Goal: Communication & Community: Share content

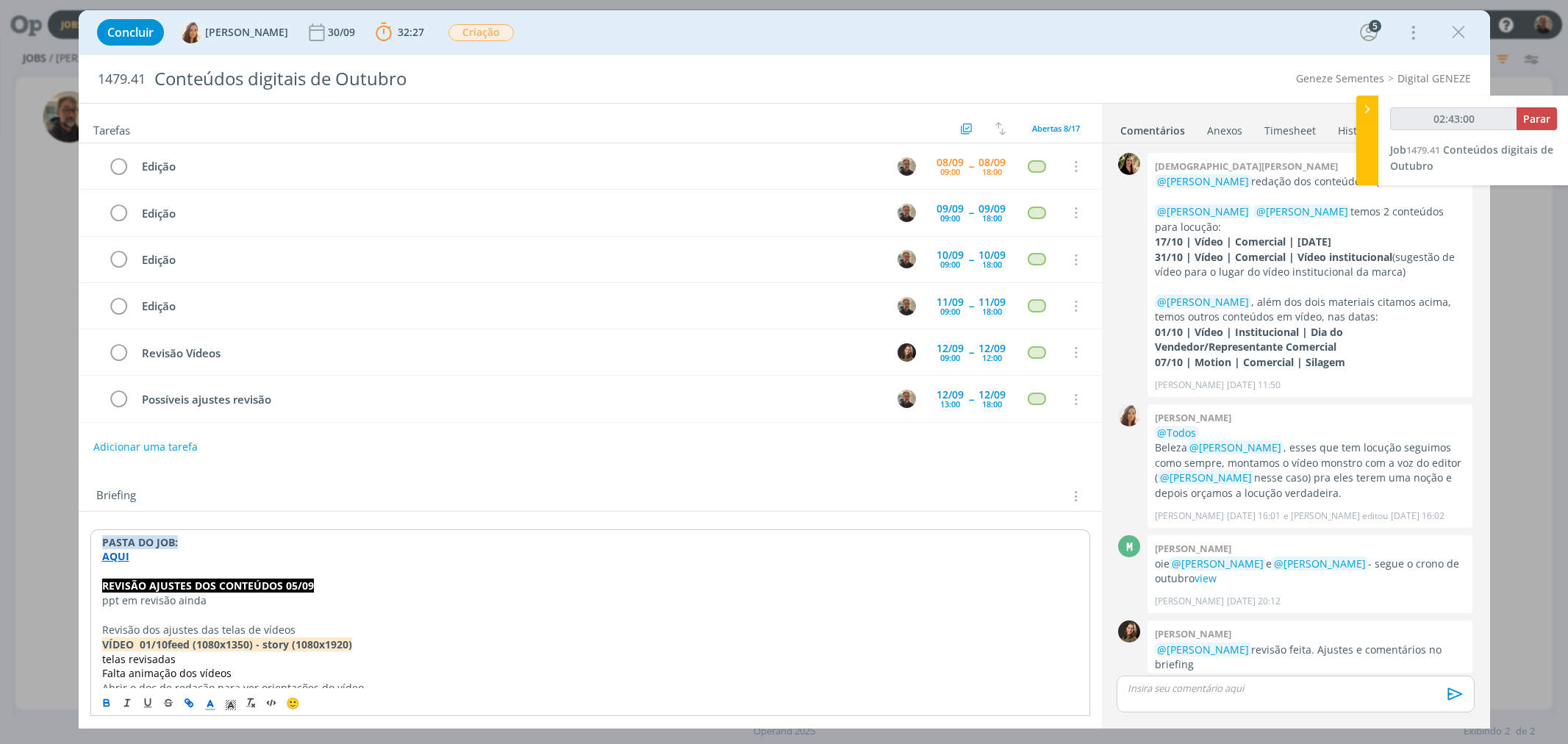
drag, startPoint x: 0, startPoint y: 0, endPoint x: 324, endPoint y: 286, distance: 432.2
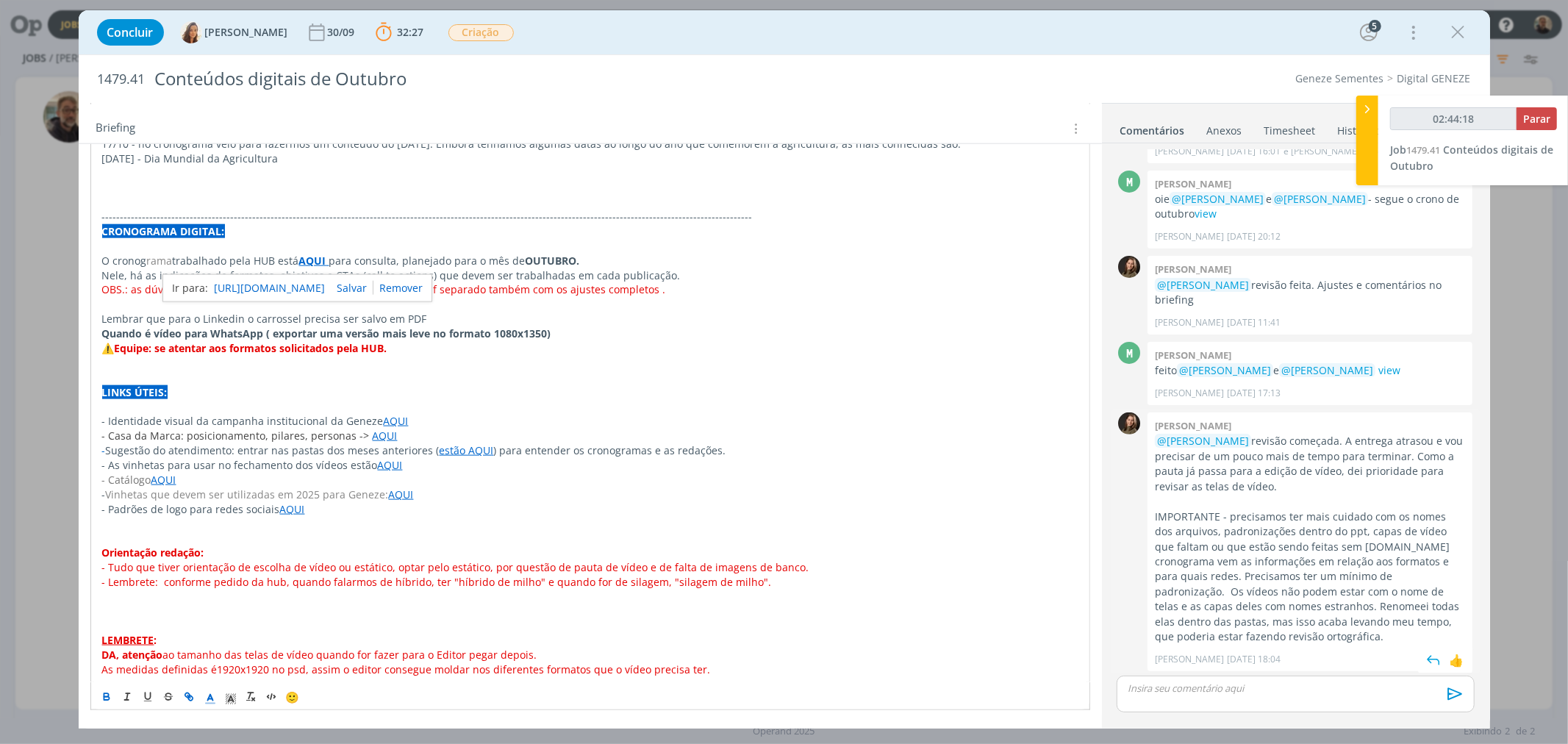
scroll to position [366, 0]
click at [1198, 693] on p "dialog" at bounding box center [1295, 688] width 334 height 13
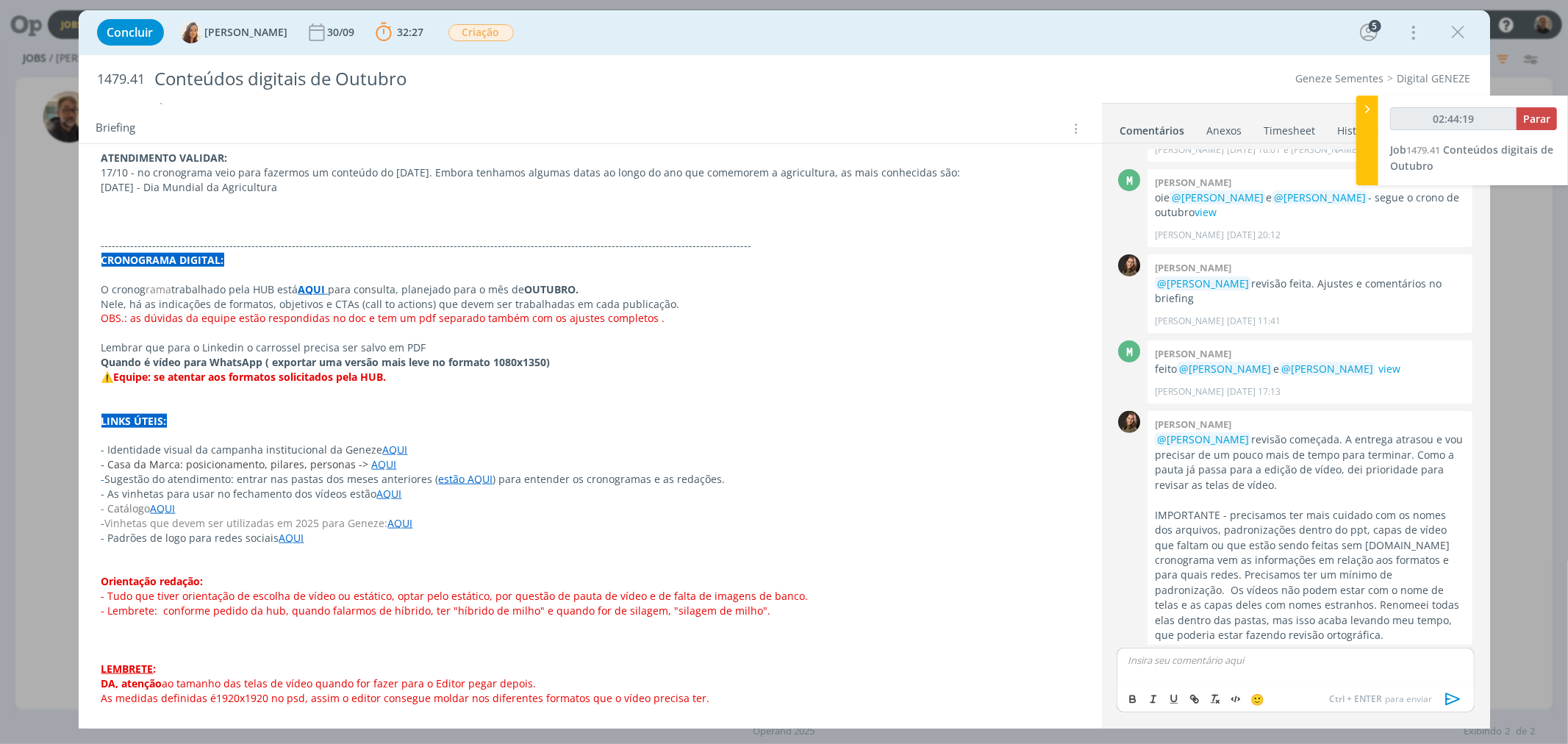
scroll to position [395, 0]
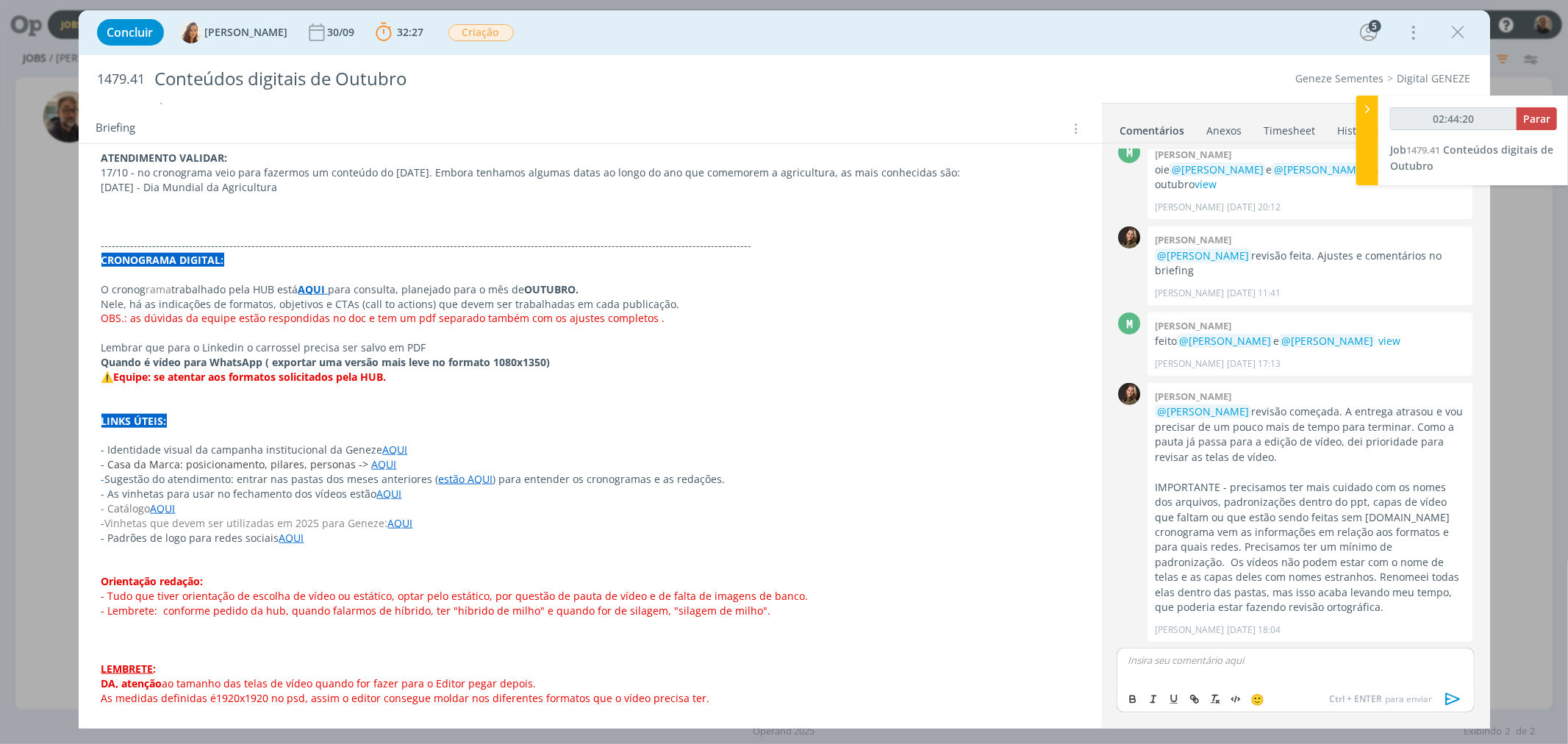
type input "02:44:21"
click at [1204, 686] on span "[PERSON_NAME]" at bounding box center [1208, 682] width 91 height 16
drag, startPoint x: 1363, startPoint y: 662, endPoint x: 1423, endPoint y: 661, distance: 60.0
click at [1423, 661] on p "﻿ @ [PERSON_NAME] ﻿ link com os vídeos de 01.10 aqui" at bounding box center [1295, 660] width 334 height 13
type input "02:44:36"
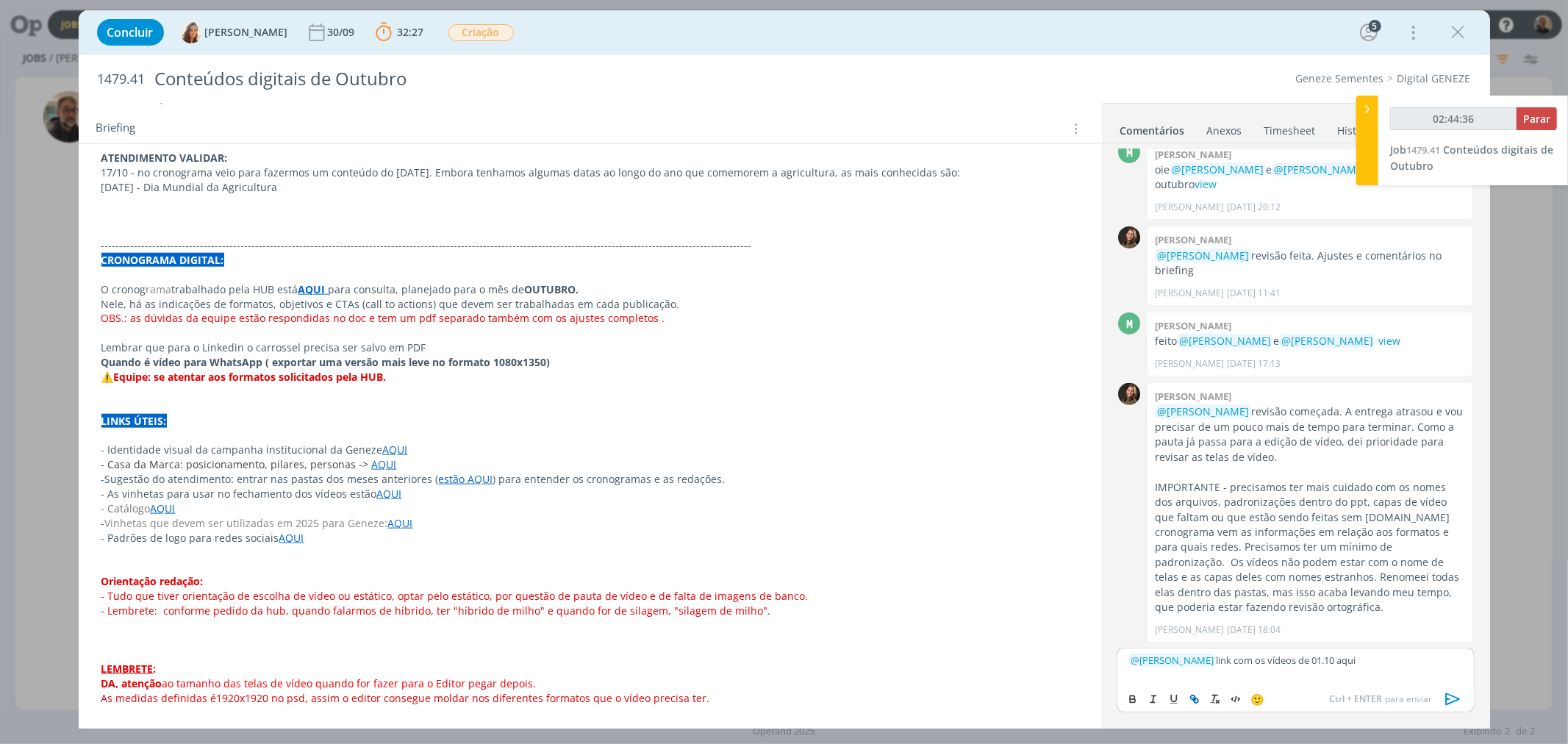
click at [1196, 701] on icon "dialog" at bounding box center [1194, 699] width 12 height 12
type input "aqui"
type input "02:44:37"
paste input "[URL][DOMAIN_NAME]"
type input "[URL][DOMAIN_NAME]"
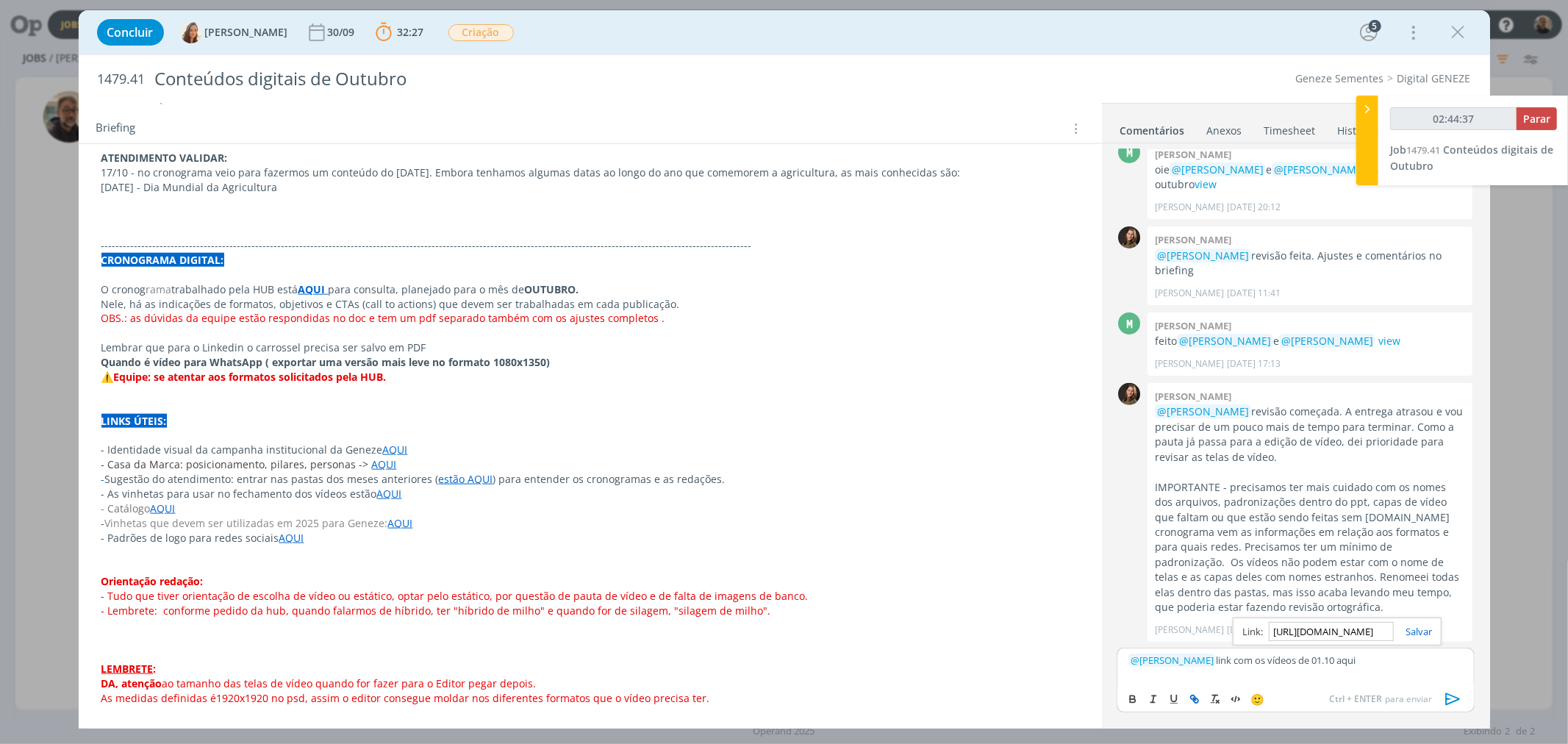
scroll to position [0, 380]
type input "02:44:38"
type input "[URL][DOMAIN_NAME]"
click at [1429, 630] on link "dialog" at bounding box center [1413, 631] width 38 height 13
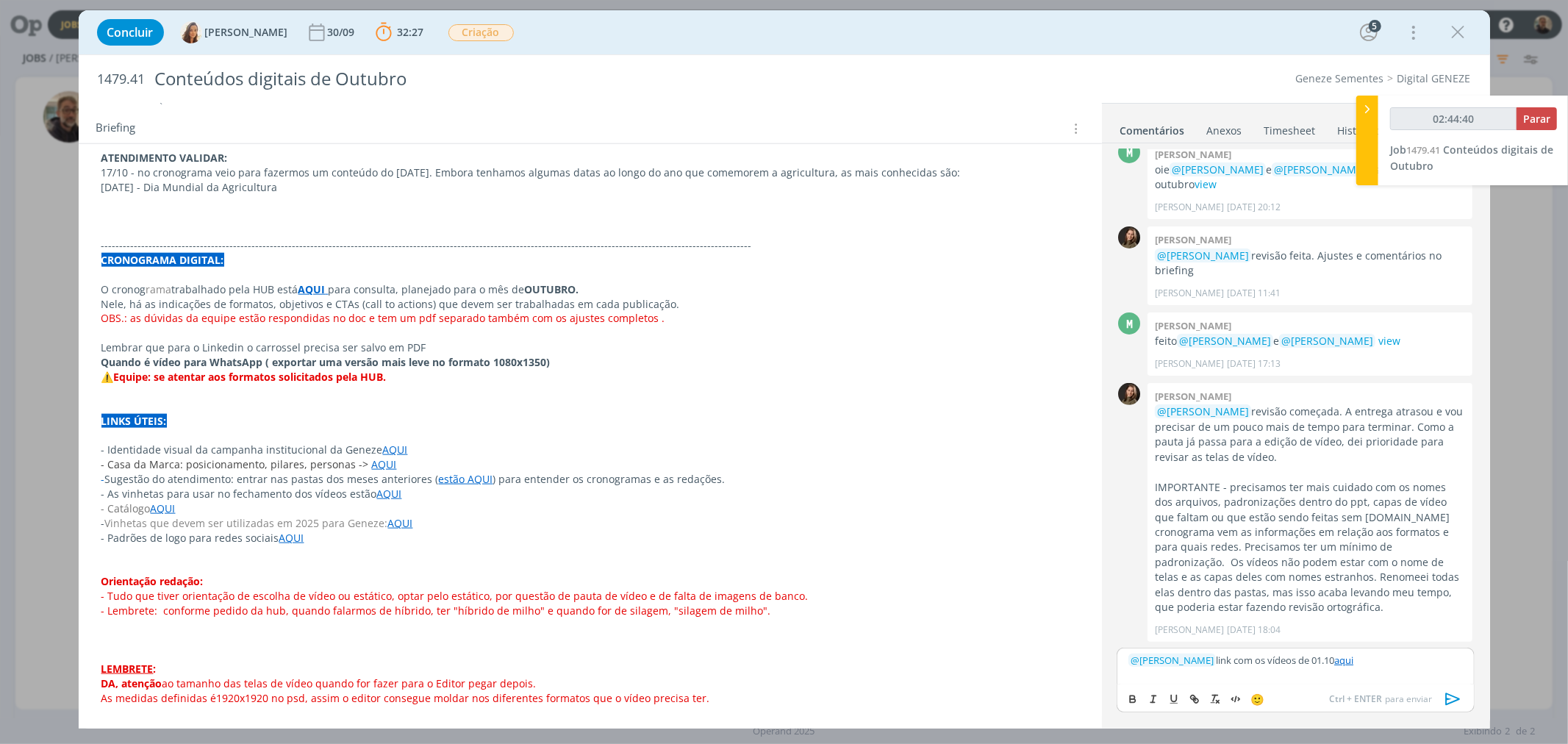
click at [1455, 700] on icon "dialog" at bounding box center [1453, 699] width 22 height 22
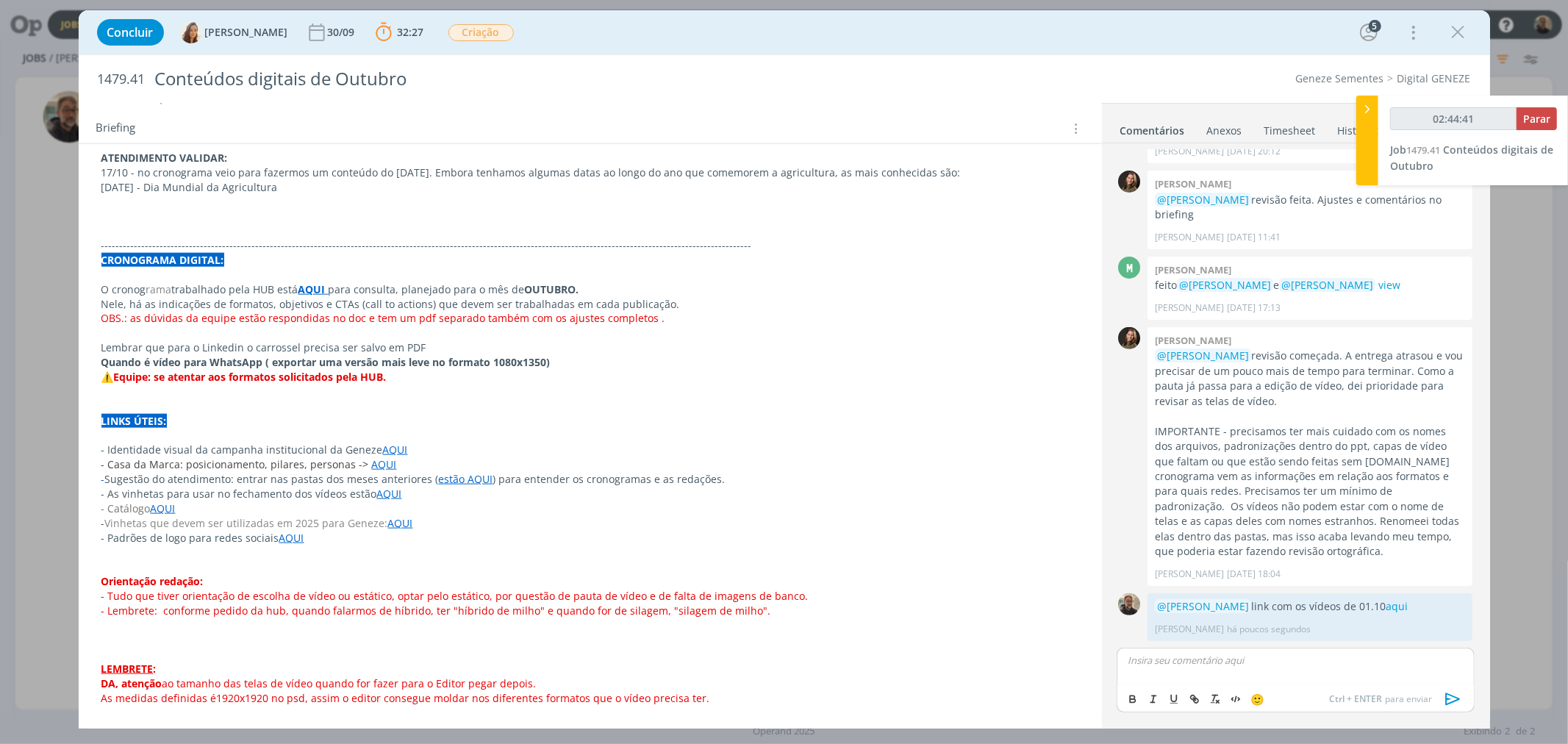
type input "02:44:42"
click at [1544, 119] on span "Parar" at bounding box center [1537, 119] width 27 height 14
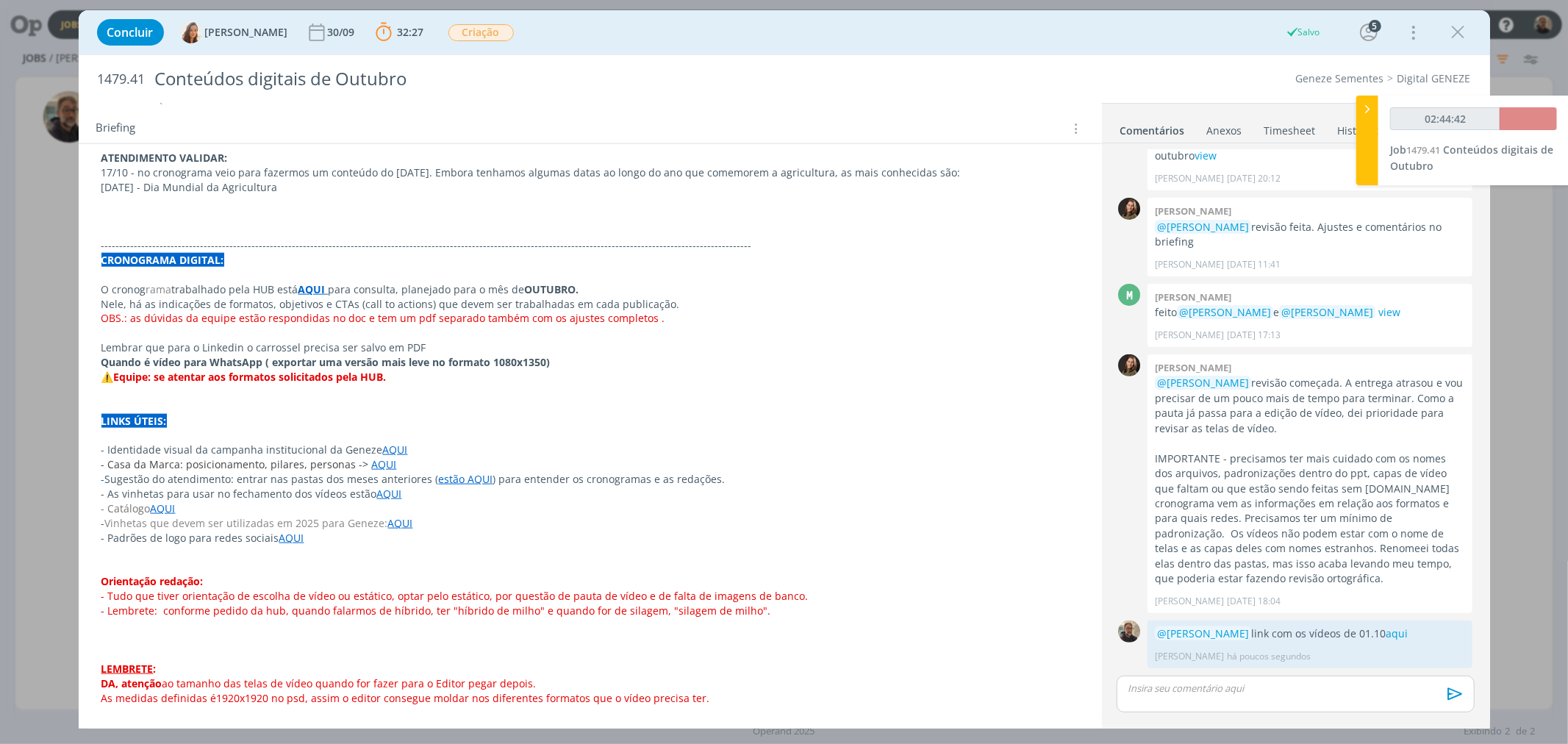
scroll to position [422, 0]
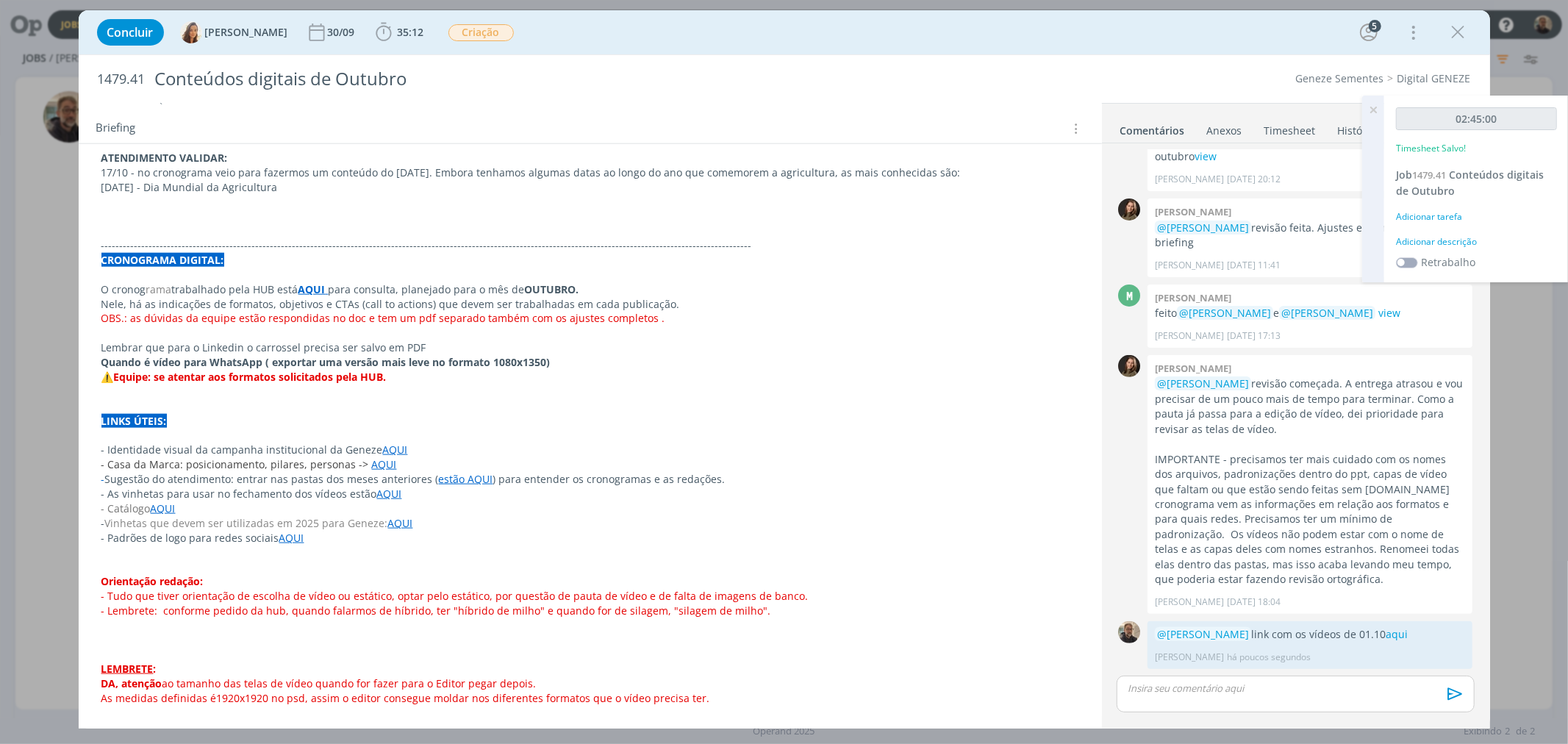
click at [1288, 125] on link "Timesheet" at bounding box center [1291, 128] width 53 height 21
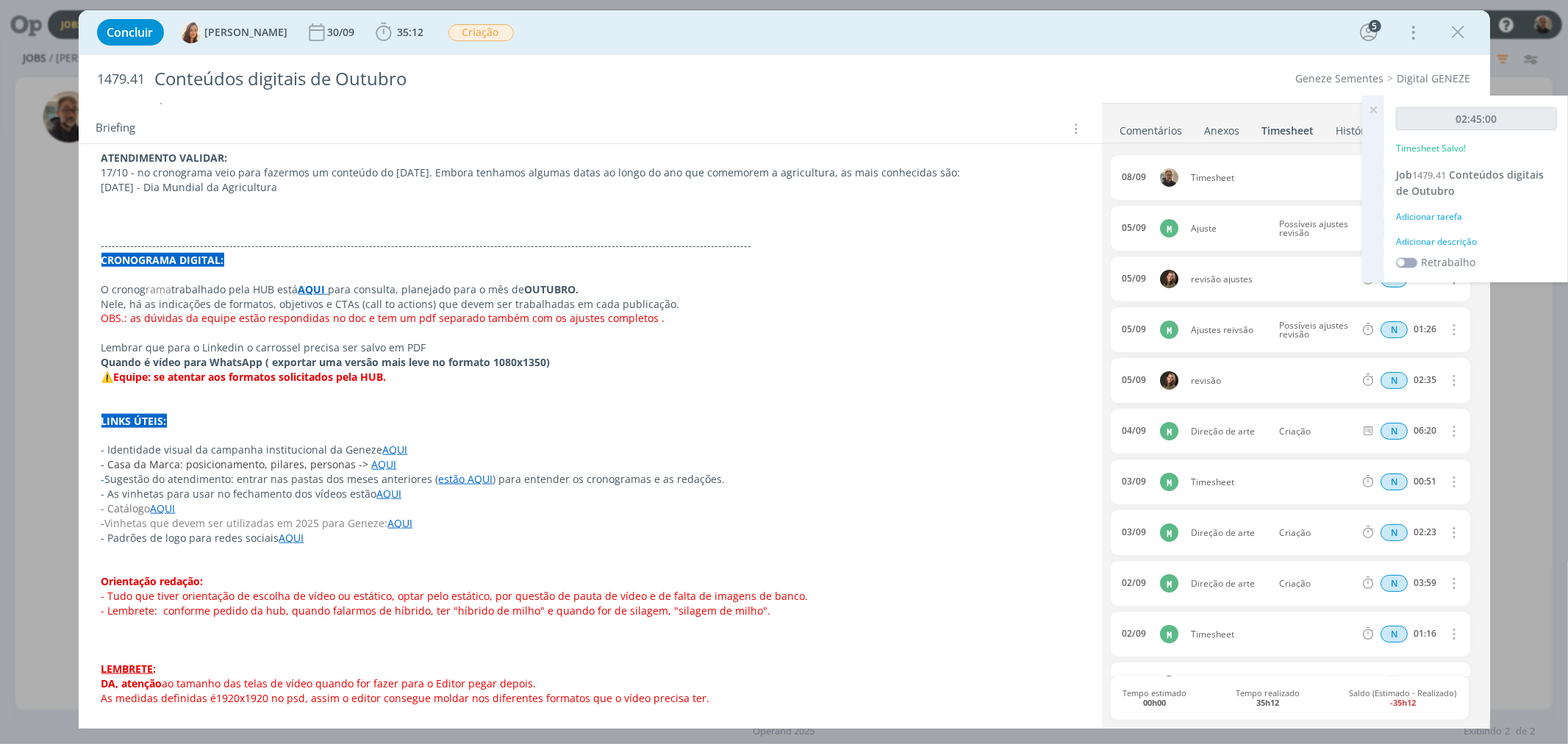
click at [1373, 110] on icon at bounding box center [1374, 110] width 27 height 28
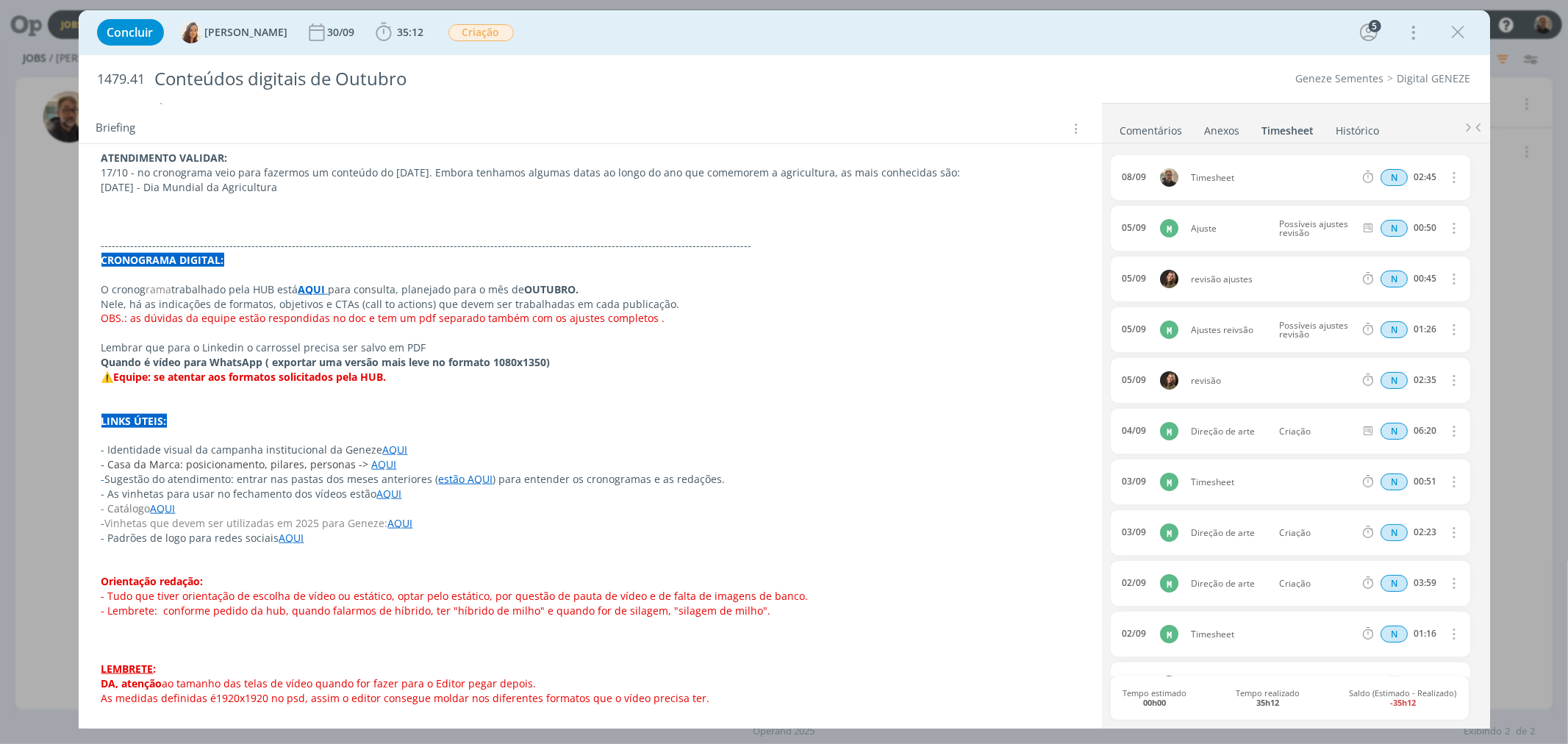
click at [1448, 174] on icon "dialog" at bounding box center [1454, 177] width 16 height 18
click at [1383, 224] on link "Editar" at bounding box center [1412, 226] width 116 height 24
click at [1229, 183] on div "Timesheet" at bounding box center [1231, 178] width 80 height 16
drag, startPoint x: 1240, startPoint y: 179, endPoint x: 1132, endPoint y: 176, distance: 108.0
click at [1132, 176] on div "[DATE] 12:03 Timesheet Selecione a tarefa N 02:45" at bounding box center [1290, 177] width 359 height 45
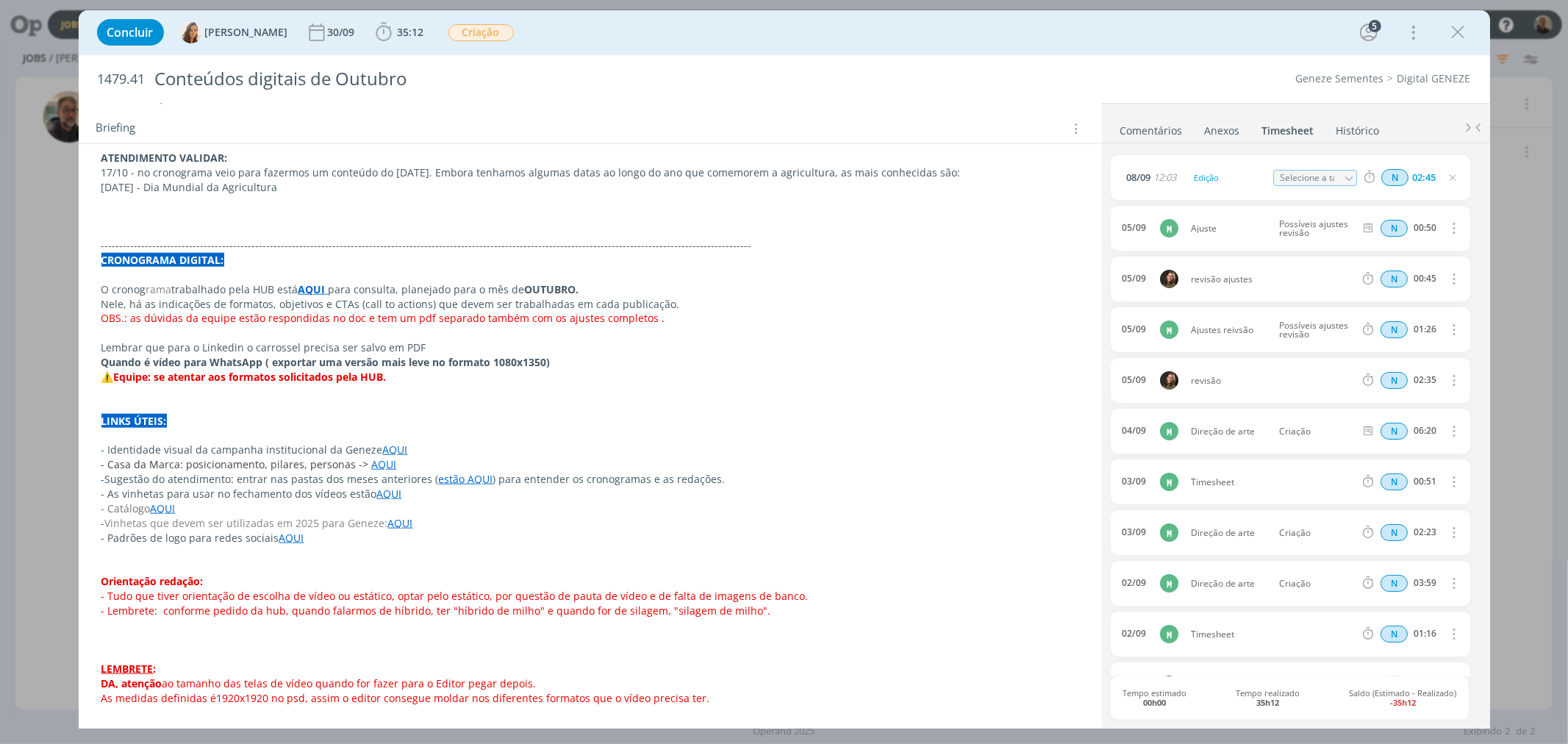
click at [1349, 177] on icon "dialog" at bounding box center [1349, 179] width 11 height 11
click at [1318, 232] on div "Edição - [PERSON_NAME]" at bounding box center [1328, 236] width 89 height 12
type input "Edição"
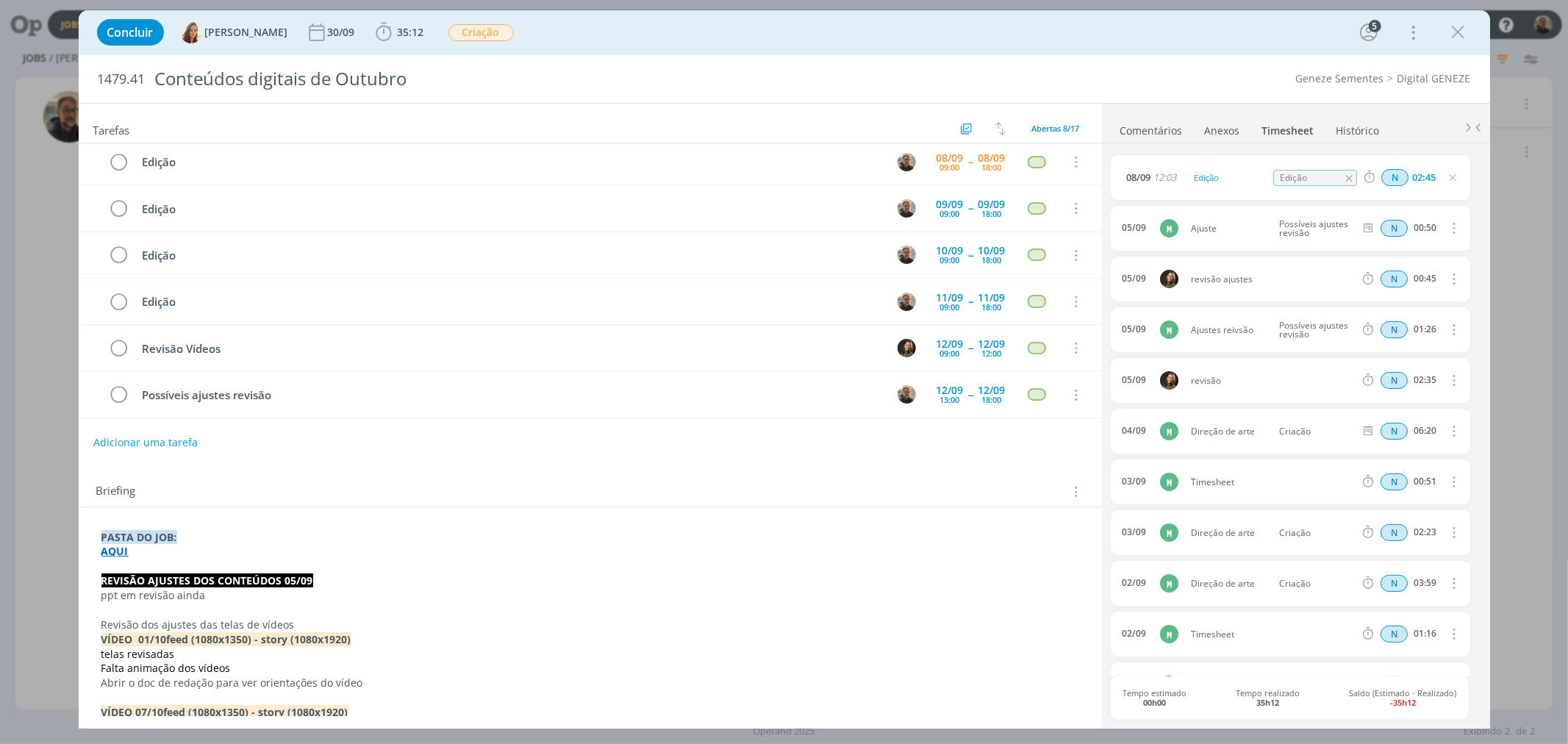
scroll to position [0, 0]
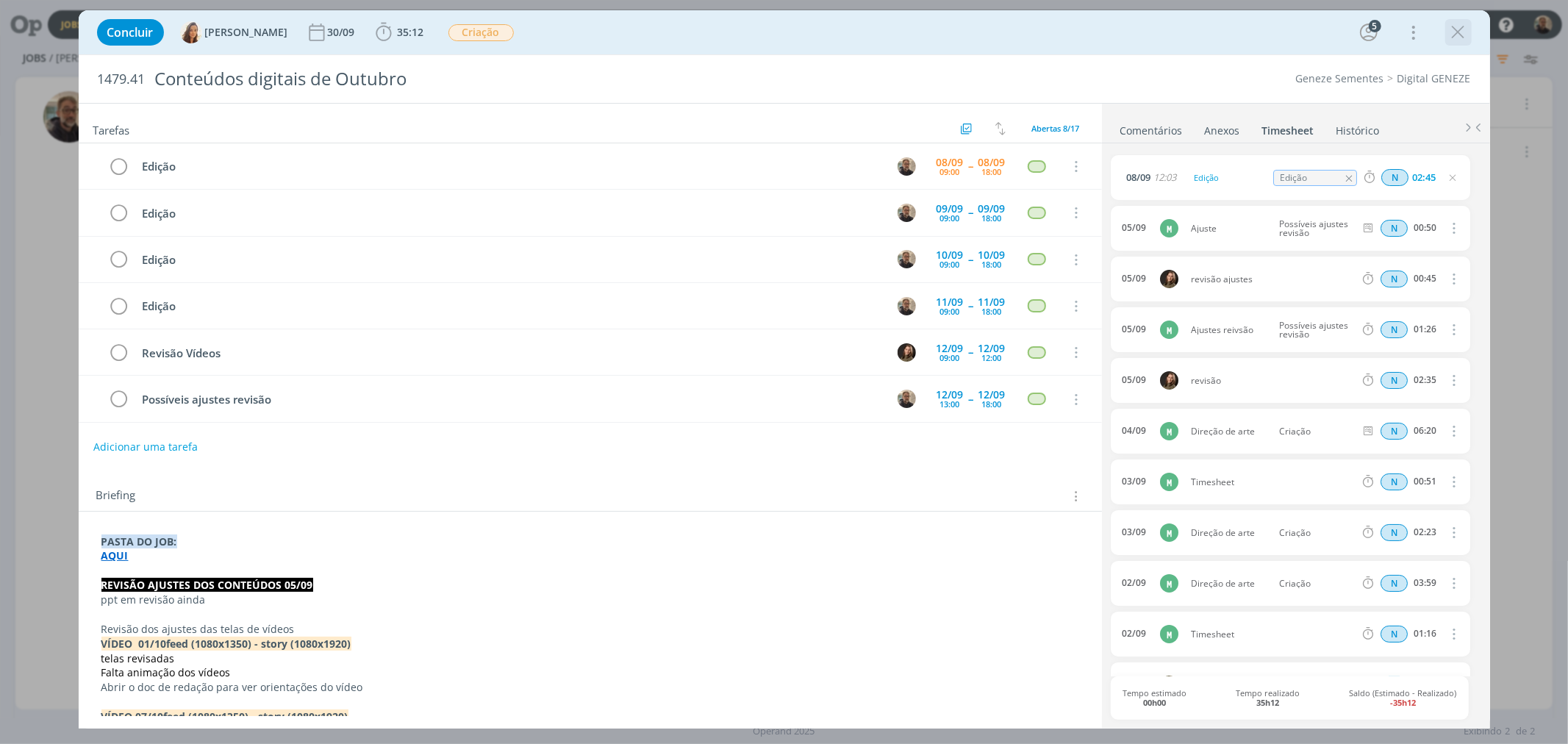
click at [1462, 30] on icon "dialog" at bounding box center [1458, 32] width 22 height 22
